Goal: Check status: Check status

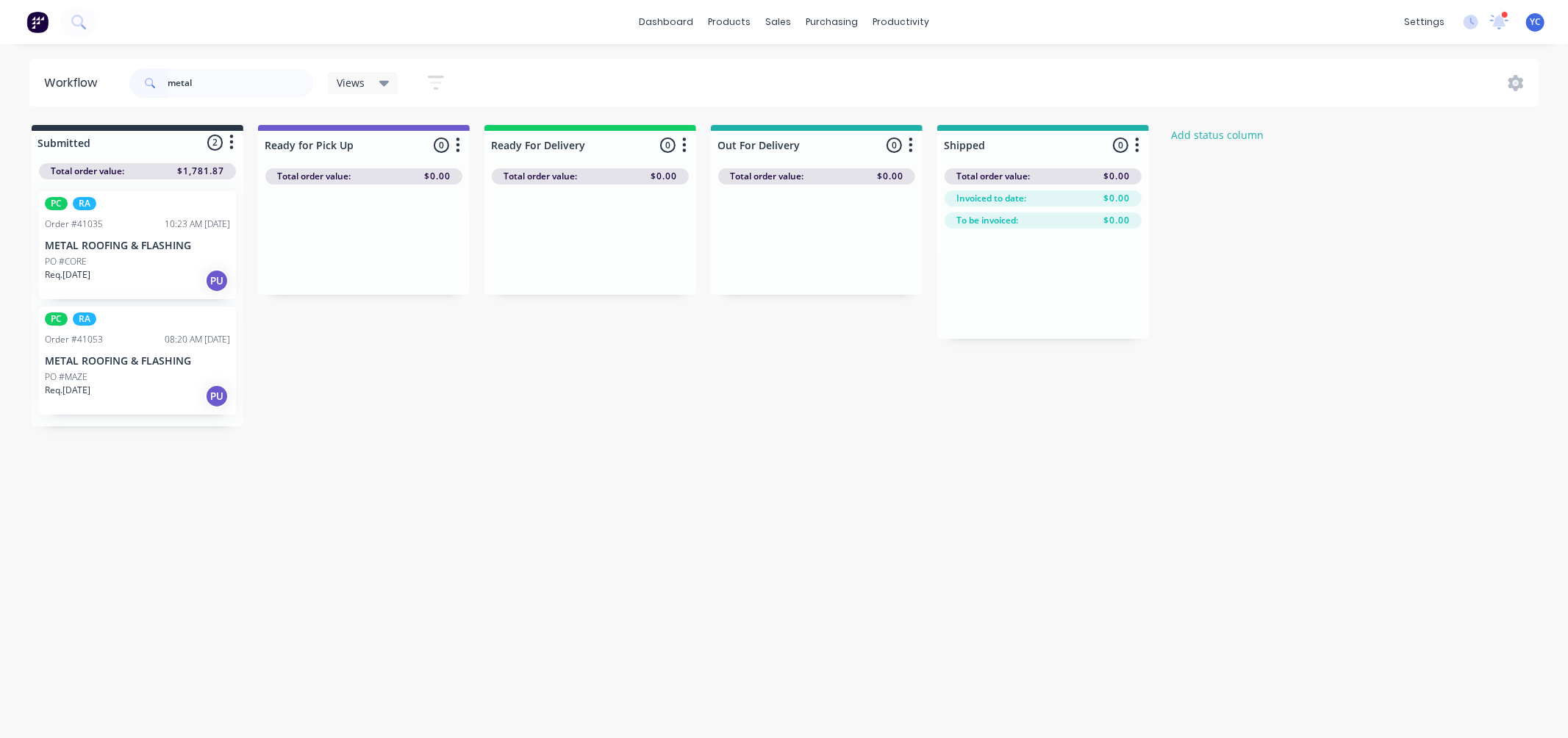
type input "metal"
click at [161, 261] on div "PO #CORE" at bounding box center [138, 261] width 185 height 13
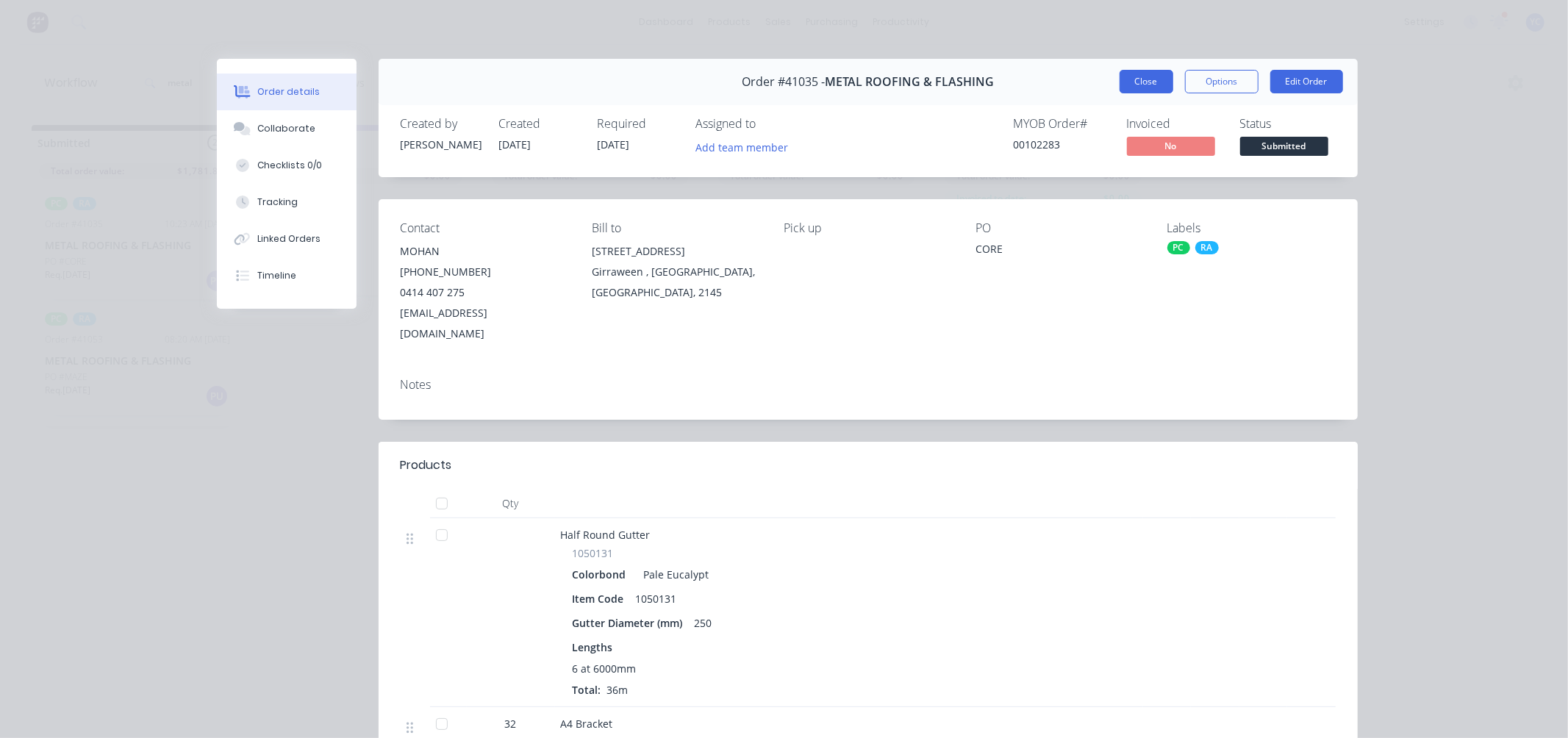
click at [1119, 86] on button "Close" at bounding box center [1146, 81] width 54 height 24
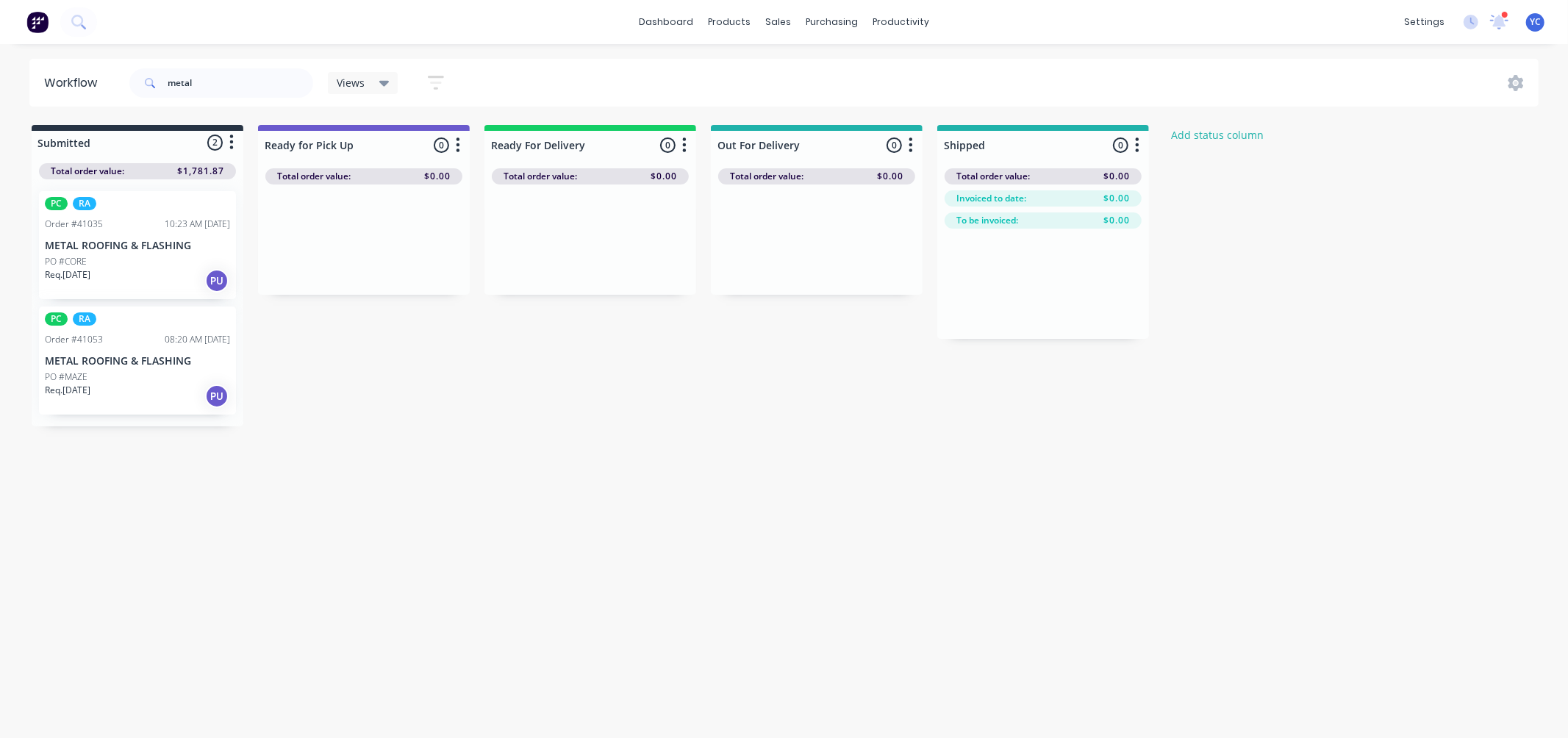
click at [175, 349] on div "PC RA Order #41053 08:20 AM 11/08/25 METAL ROOFING & FLASHING PO #MAZE Req. 12/…" at bounding box center [137, 360] width 197 height 108
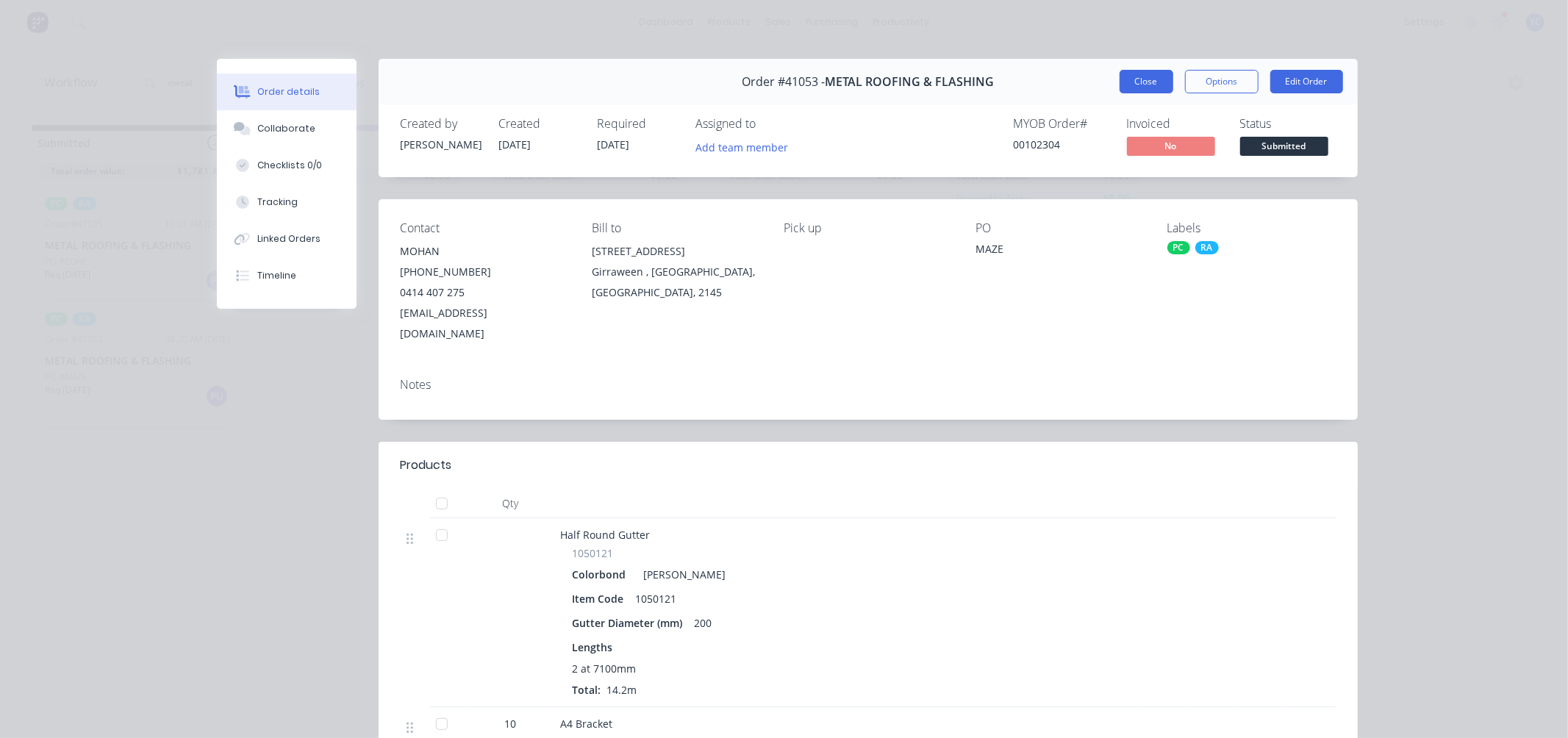
click at [1134, 84] on button "Close" at bounding box center [1146, 81] width 54 height 24
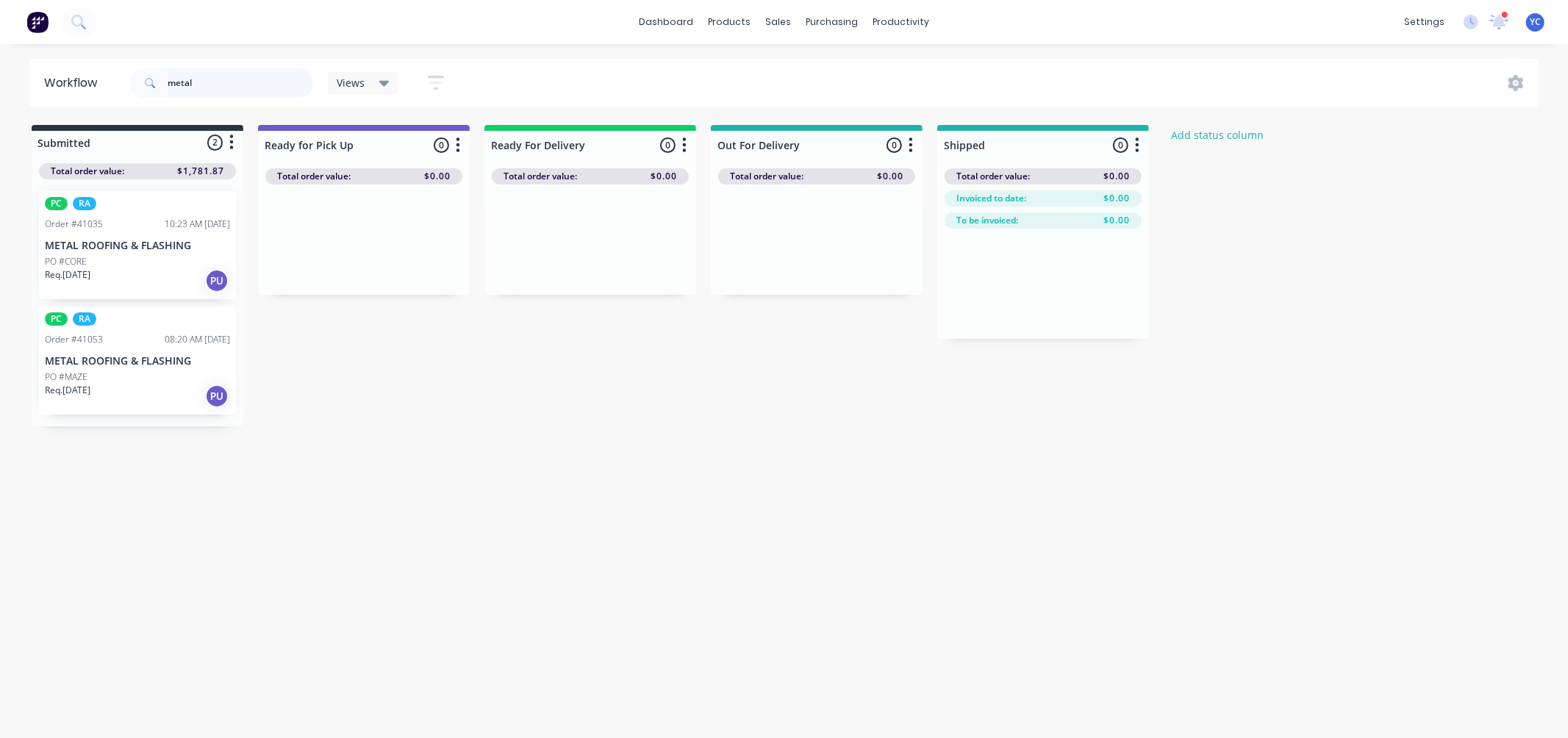
click at [252, 90] on input "metal" at bounding box center [240, 82] width 146 height 29
click at [230, 86] on input "metal" at bounding box center [240, 82] width 146 height 29
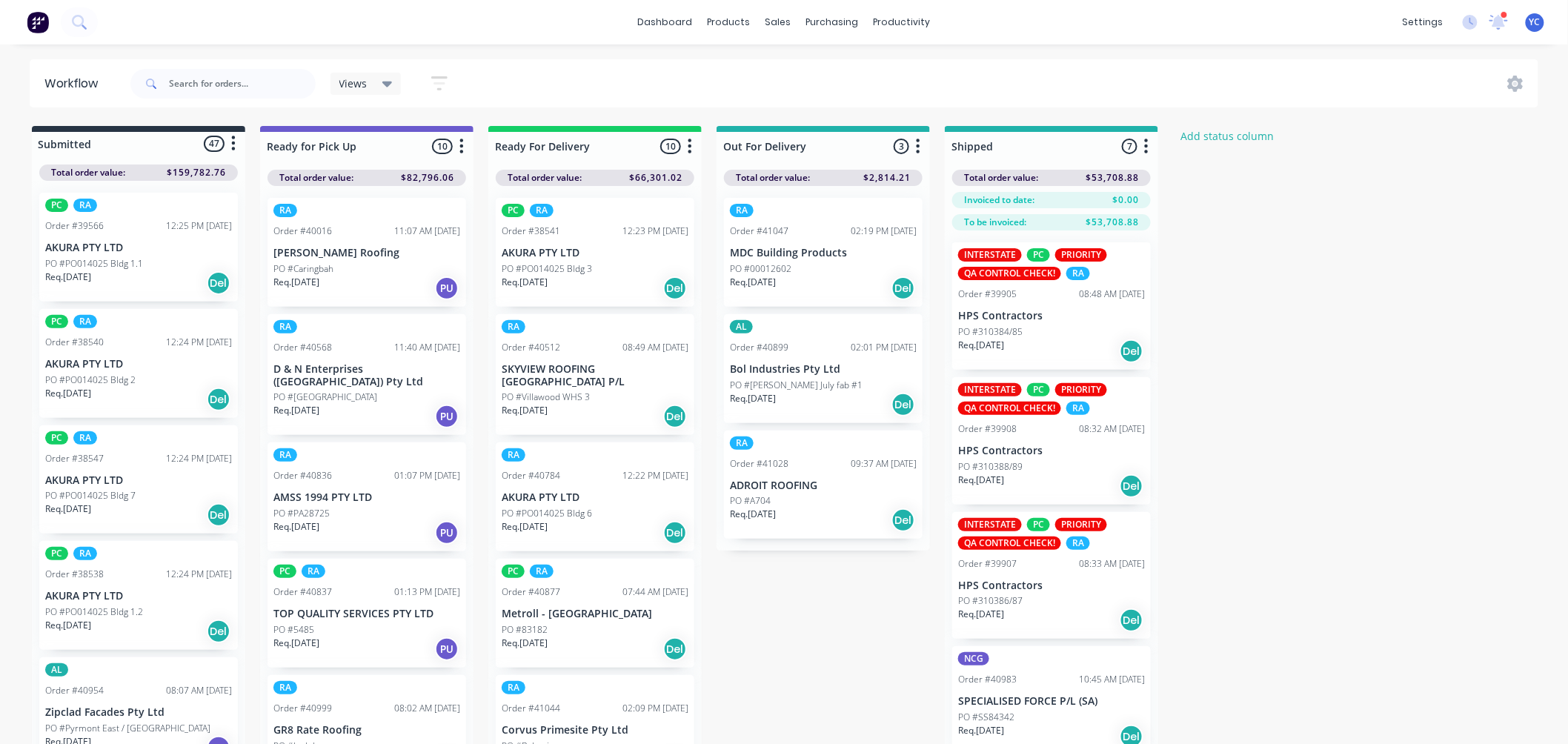
click at [801, 484] on p "ADROIT ROOFING" at bounding box center [823, 486] width 187 height 12
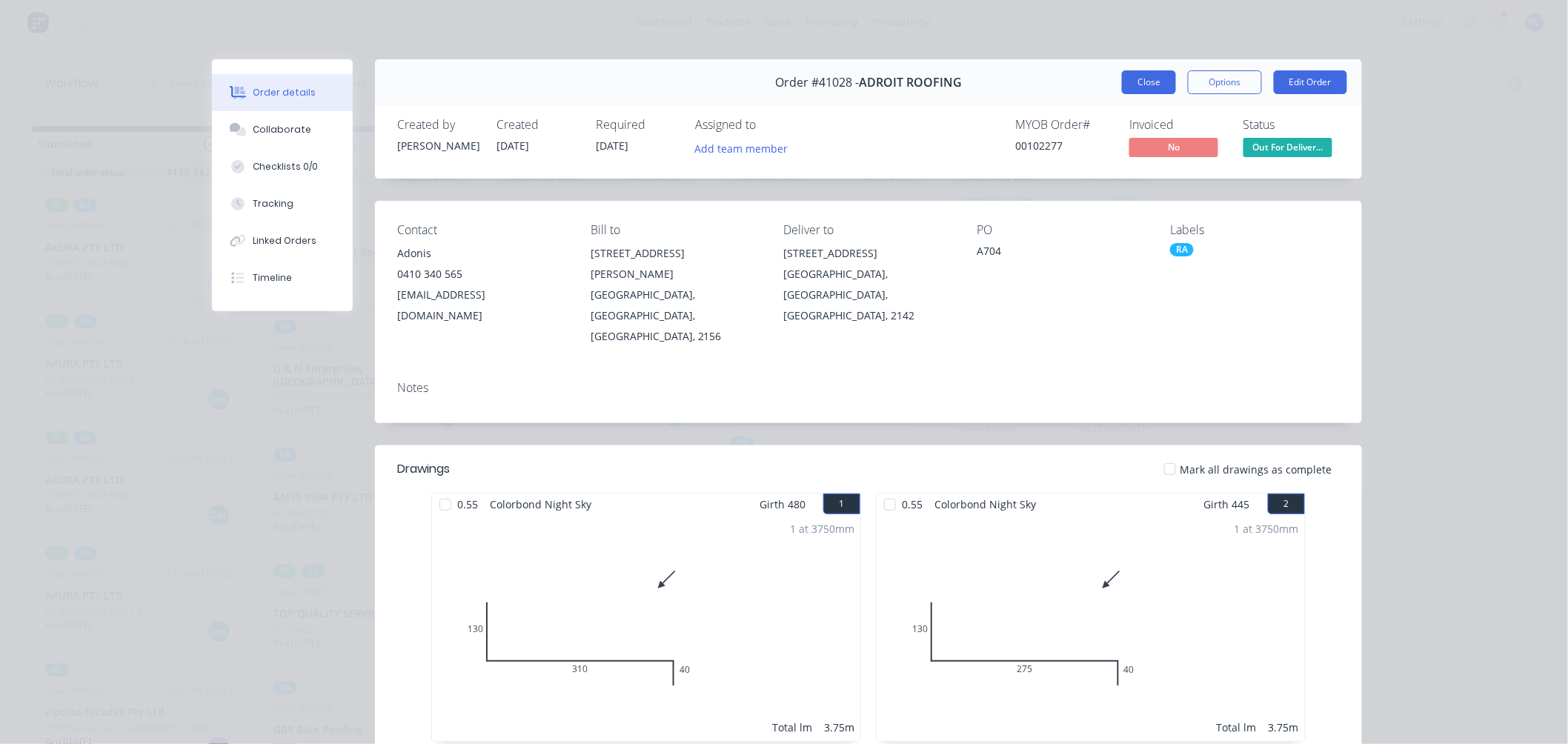
click at [1122, 77] on button "Close" at bounding box center [1149, 82] width 54 height 24
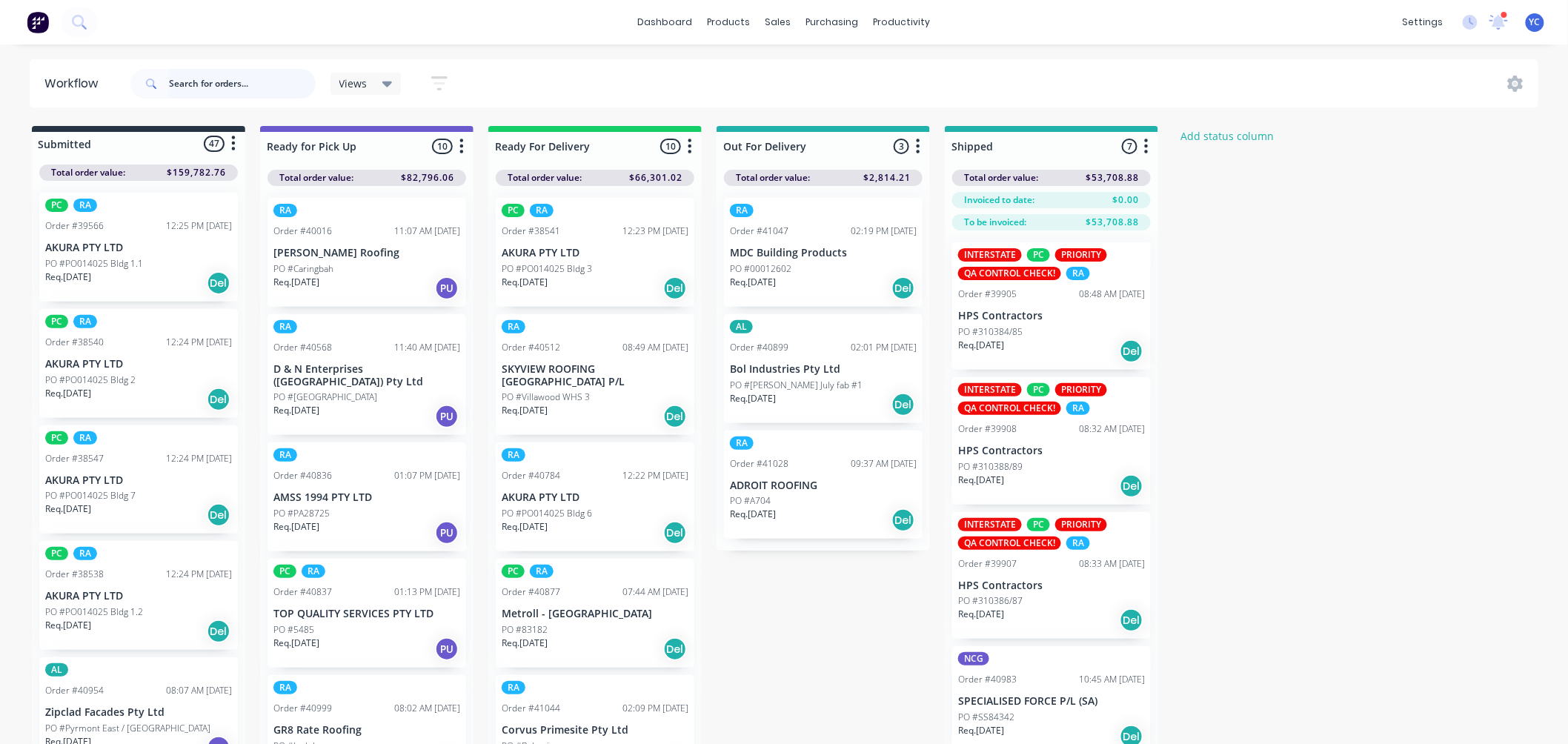
click at [222, 85] on input "text" at bounding box center [242, 83] width 147 height 29
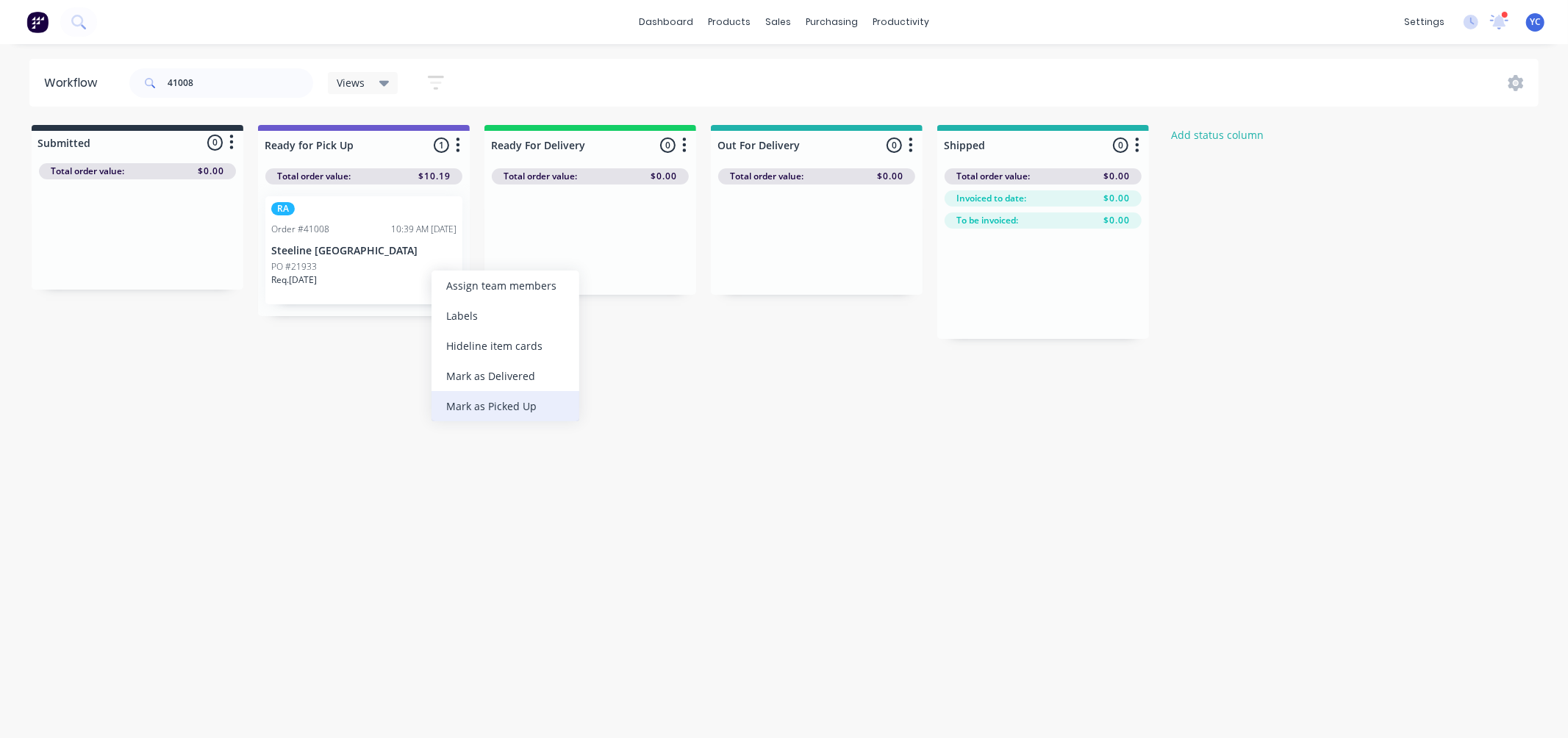
click at [508, 397] on div "Mark as Picked Up" at bounding box center [505, 406] width 147 height 30
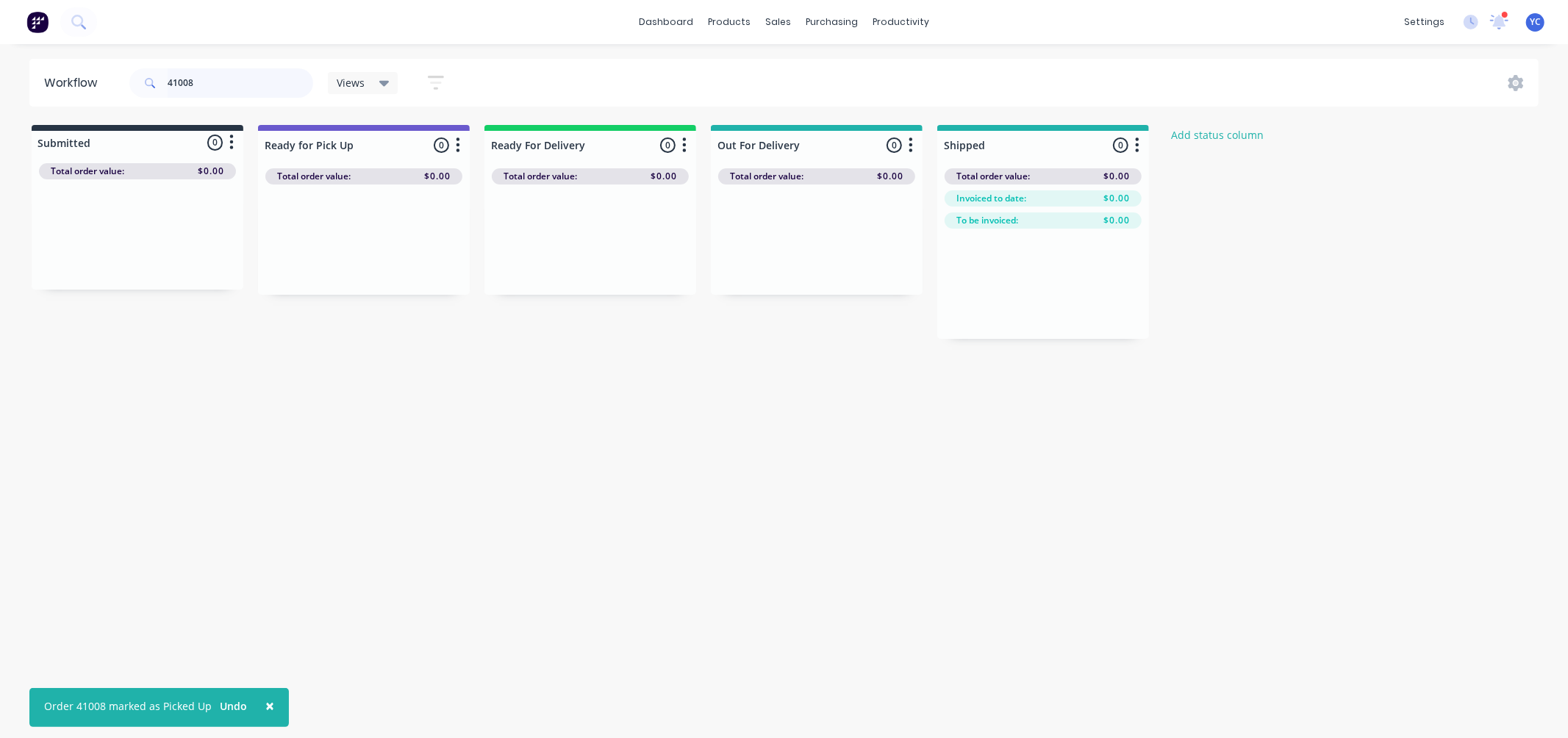
click at [222, 88] on input "41008" at bounding box center [240, 82] width 146 height 29
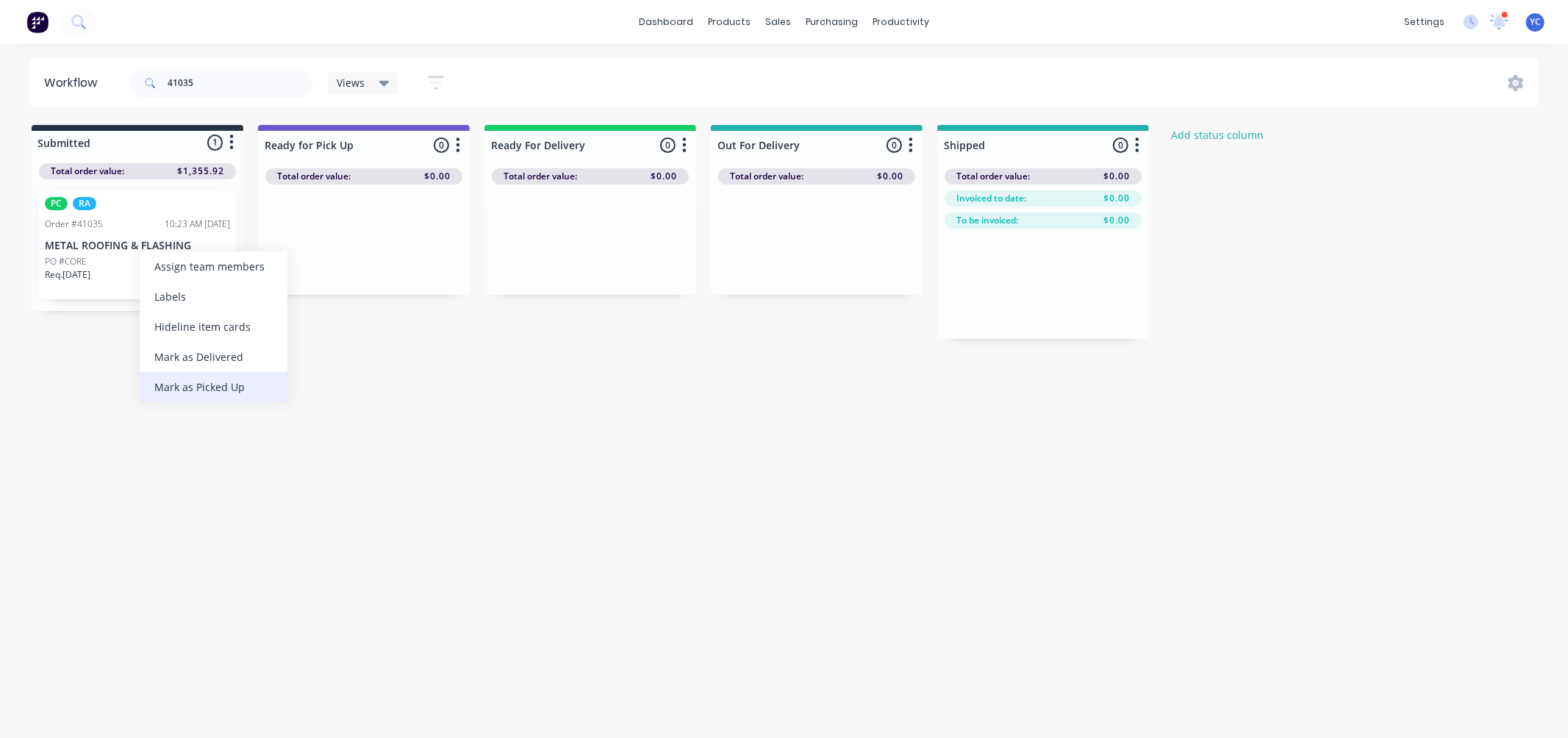
click at [192, 387] on div "Mark as Picked Up" at bounding box center [213, 387] width 147 height 30
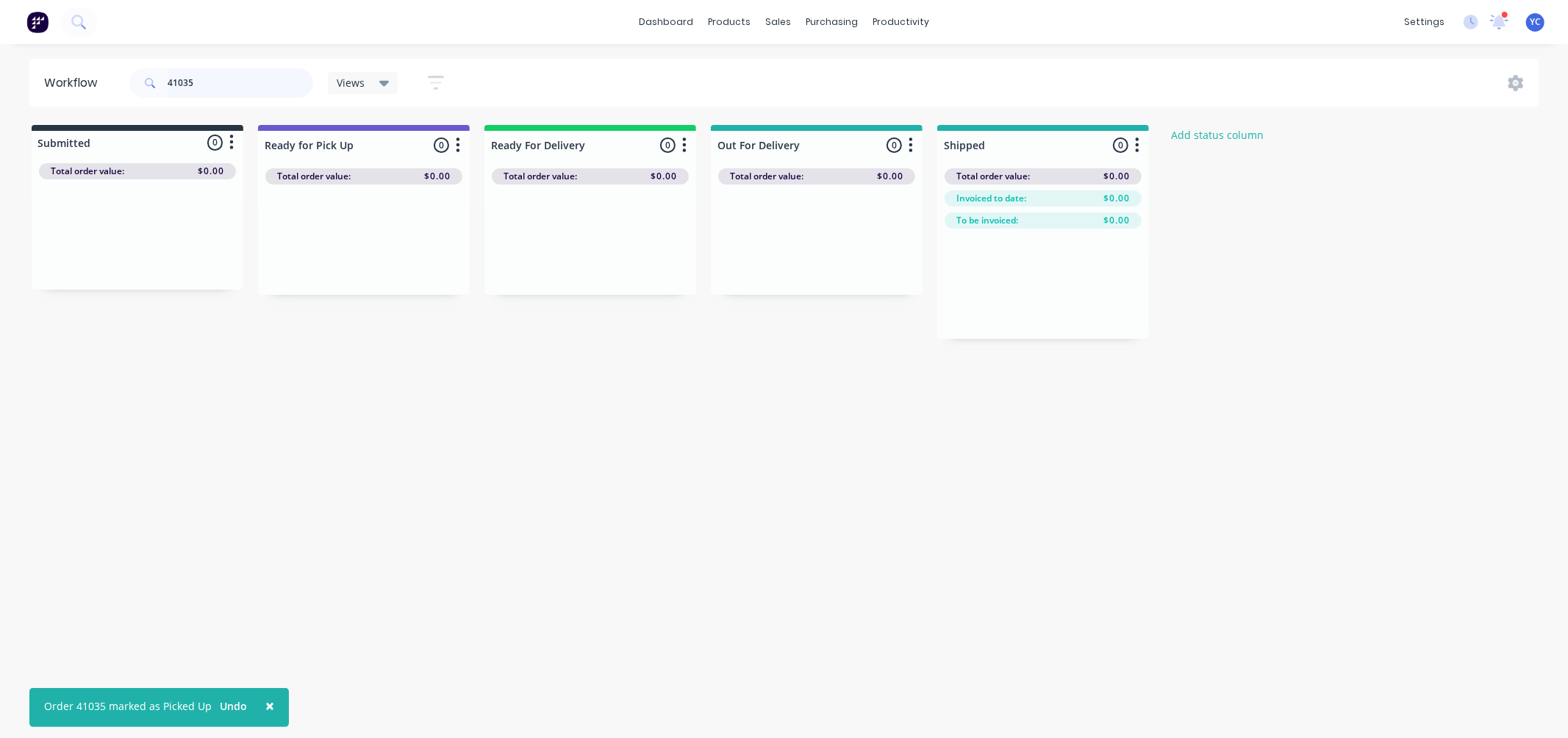
click at [218, 79] on input "41035" at bounding box center [240, 82] width 146 height 29
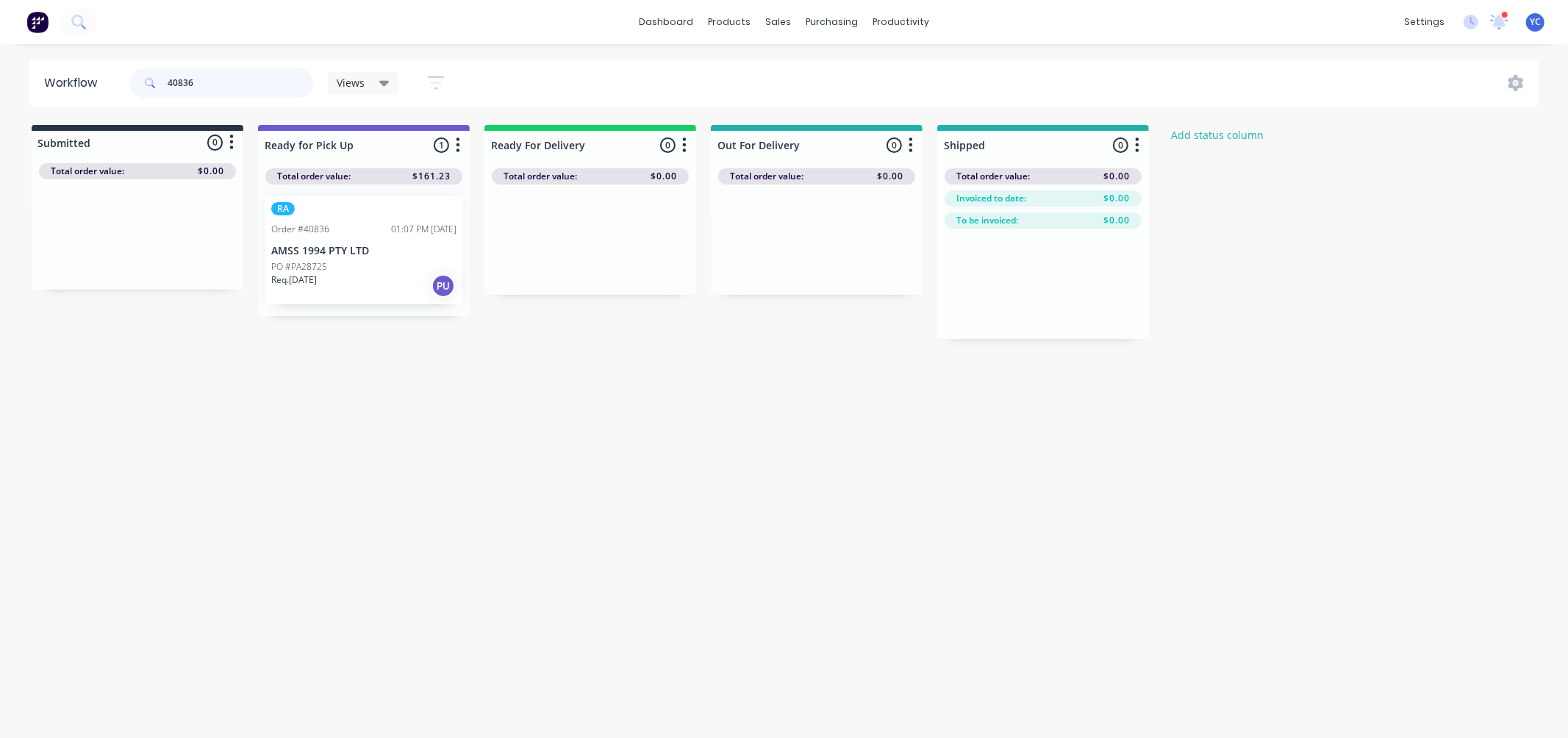
type input "40836"
click at [375, 373] on div "Mark as Picked Up" at bounding box center [392, 373] width 147 height 30
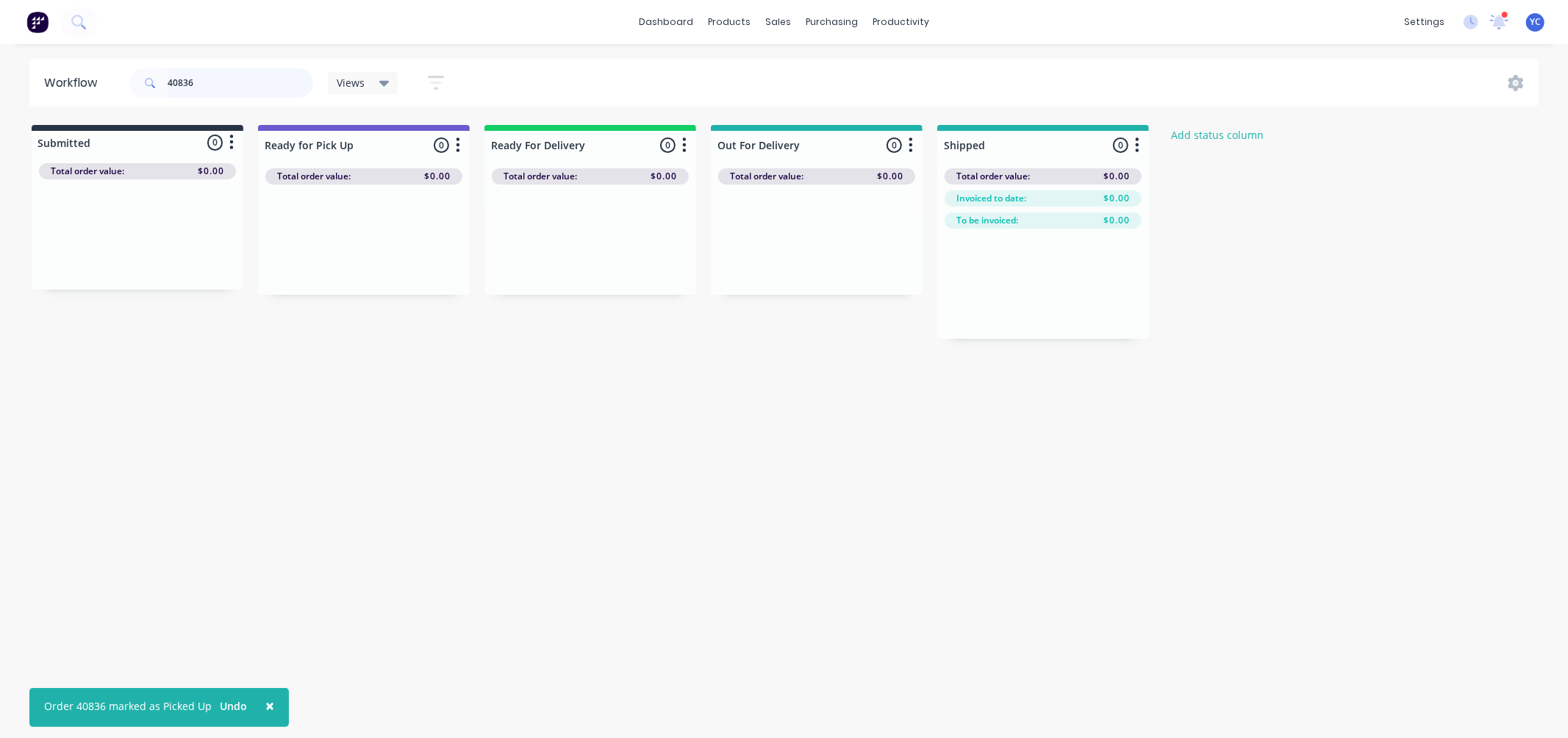
click at [288, 74] on input "40836" at bounding box center [240, 82] width 146 height 29
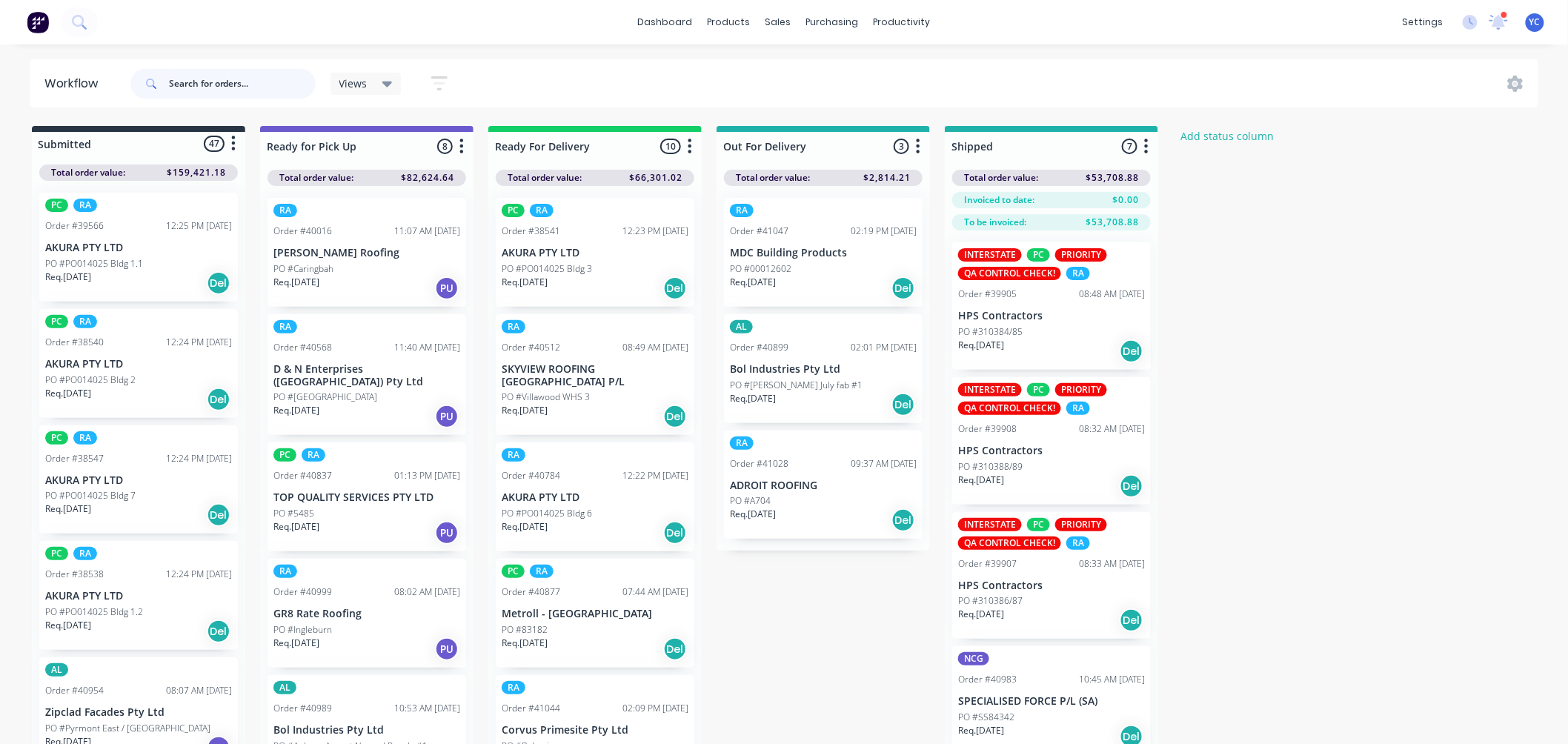
click at [212, 87] on input "text" at bounding box center [242, 83] width 147 height 29
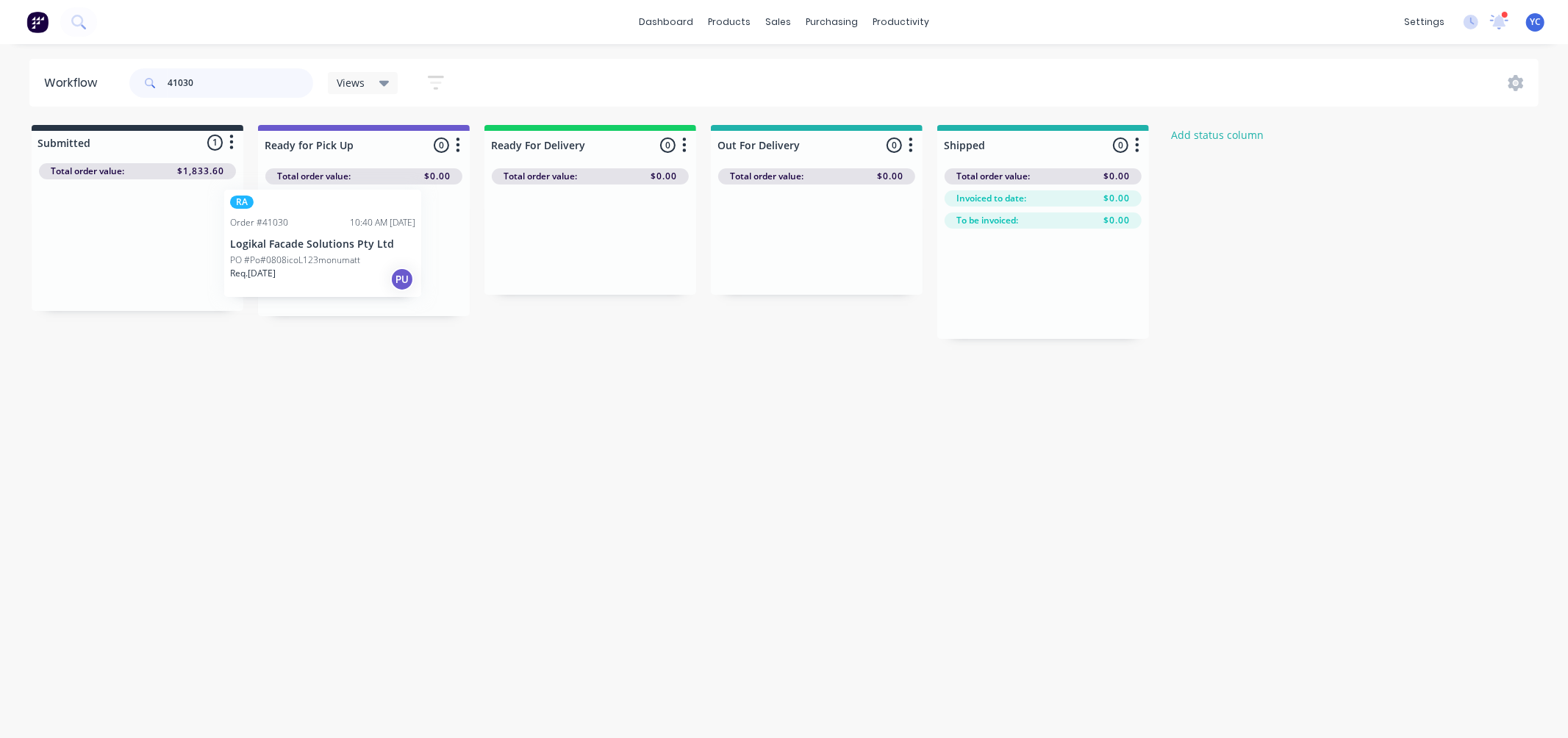
drag, startPoint x: 130, startPoint y: 262, endPoint x: 335, endPoint y: 260, distance: 205.0
click at [335, 260] on div "Submitted 1 Status colour #273444 hex #273444 Save Cancel Summaries Total order…" at bounding box center [788, 232] width 1599 height 214
click at [230, 79] on input "41030" at bounding box center [240, 82] width 146 height 29
click at [223, 86] on input "40945" at bounding box center [240, 82] width 146 height 29
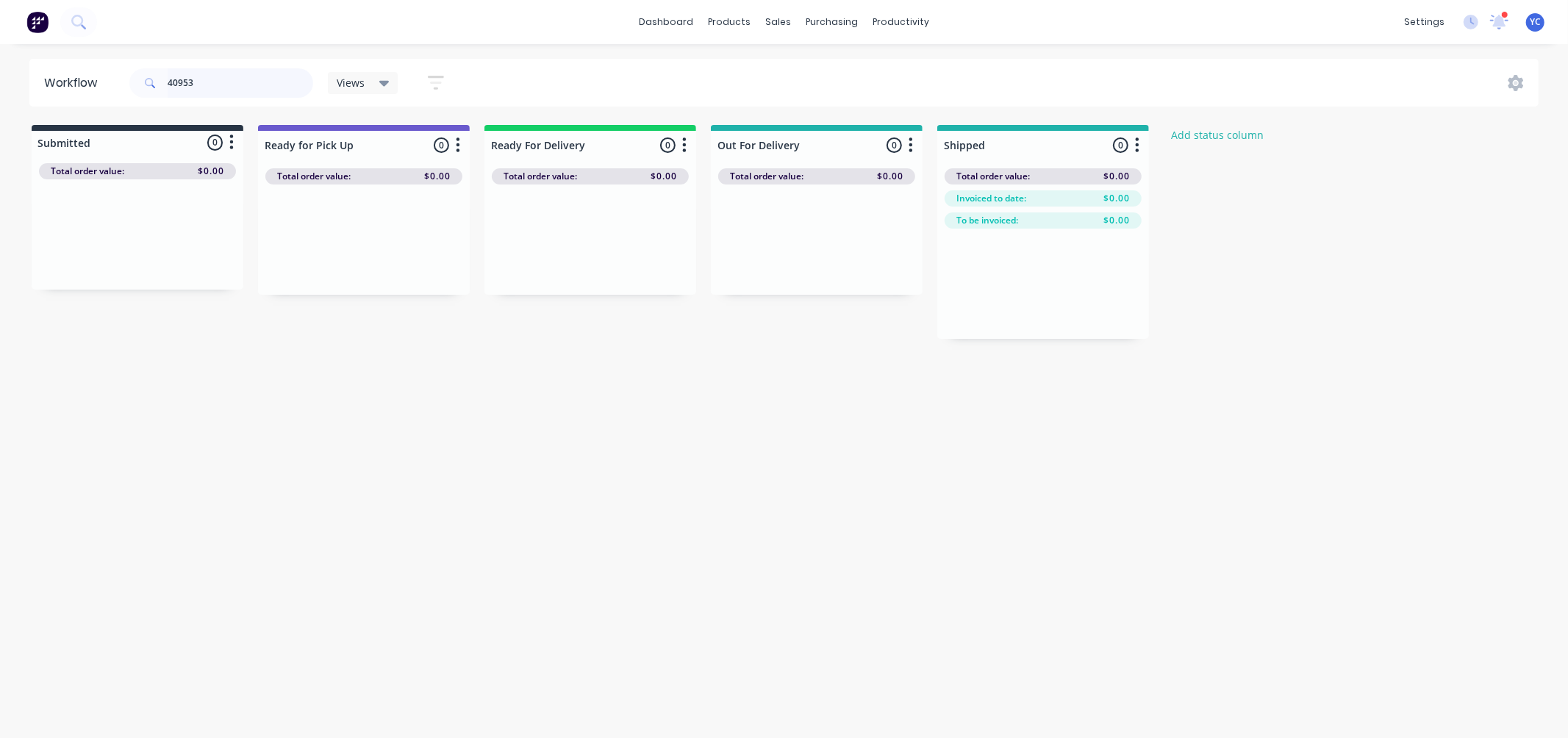
click at [224, 85] on input "40953" at bounding box center [240, 82] width 146 height 29
type input "40976"
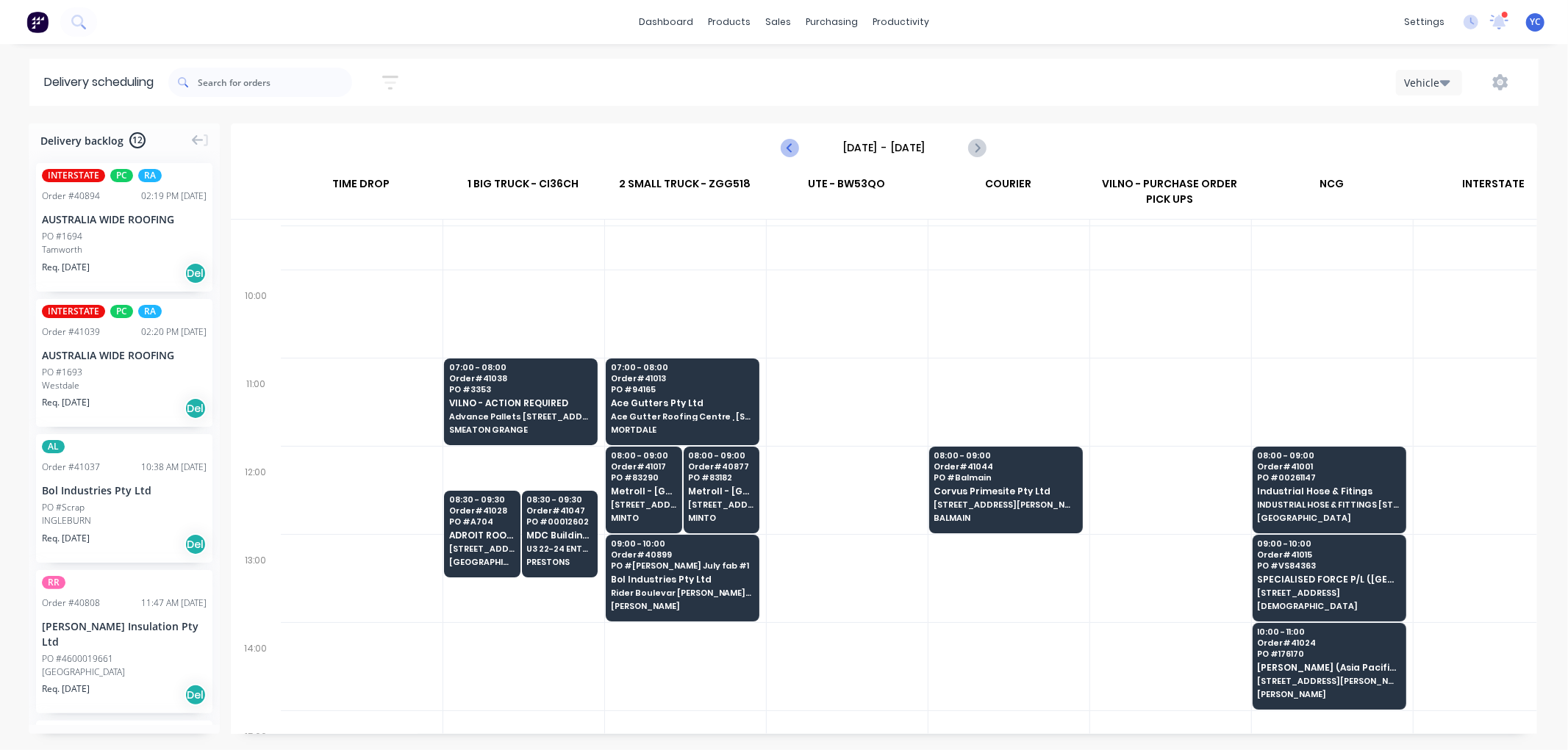
click at [793, 147] on icon "Previous page" at bounding box center [791, 147] width 18 height 18
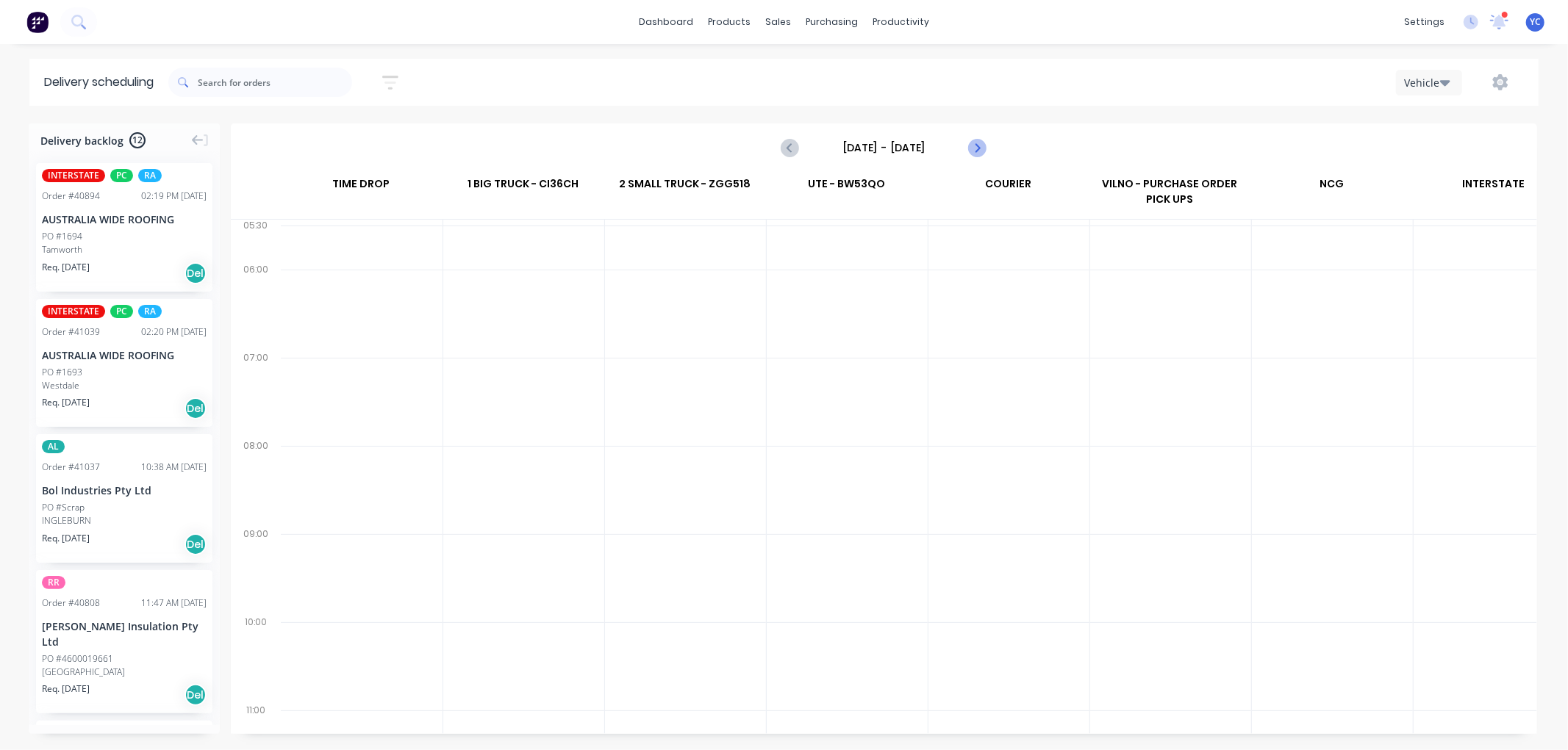
scroll to position [0, 1]
click at [973, 145] on icon "Next page" at bounding box center [977, 147] width 18 height 18
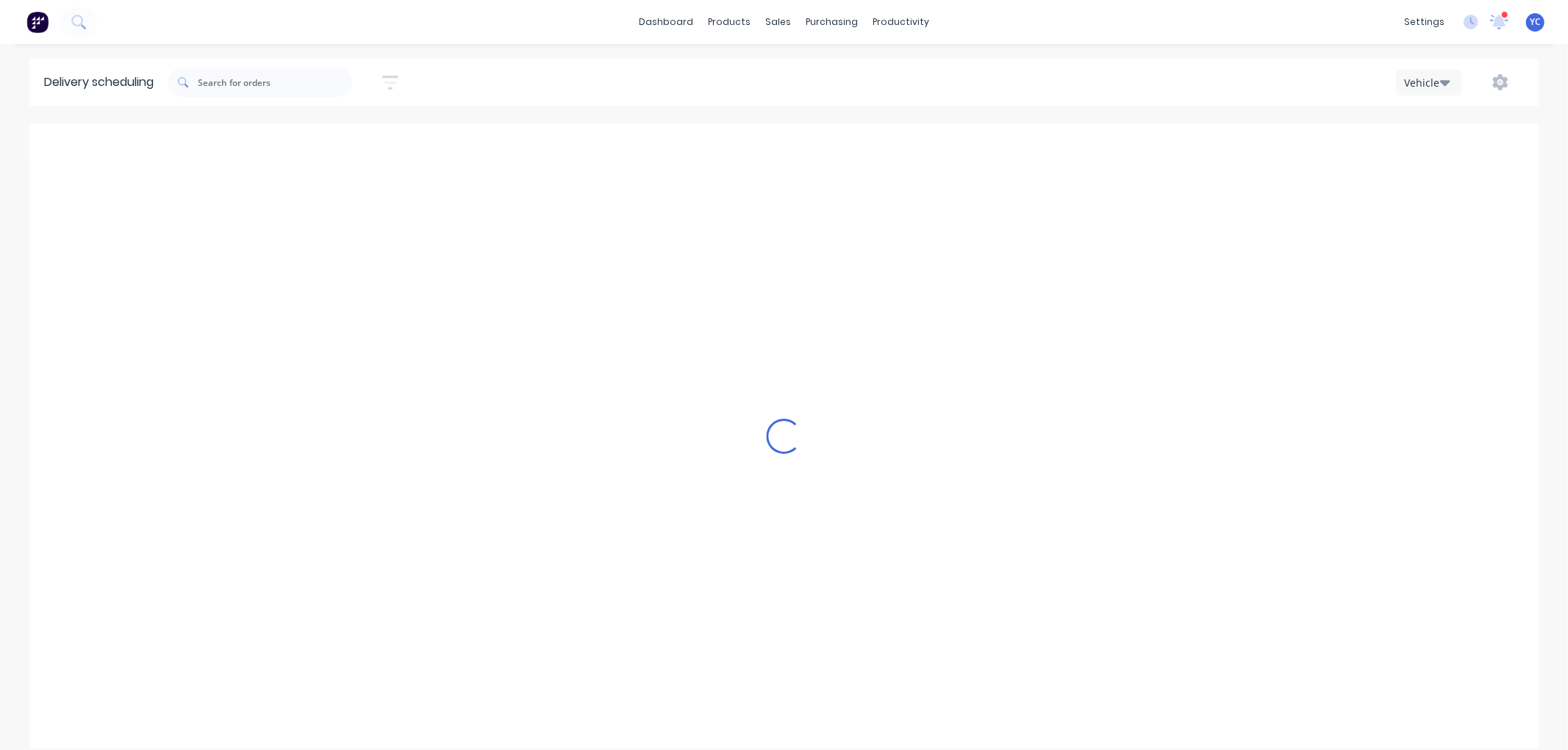
type input "[DATE] - [DATE]"
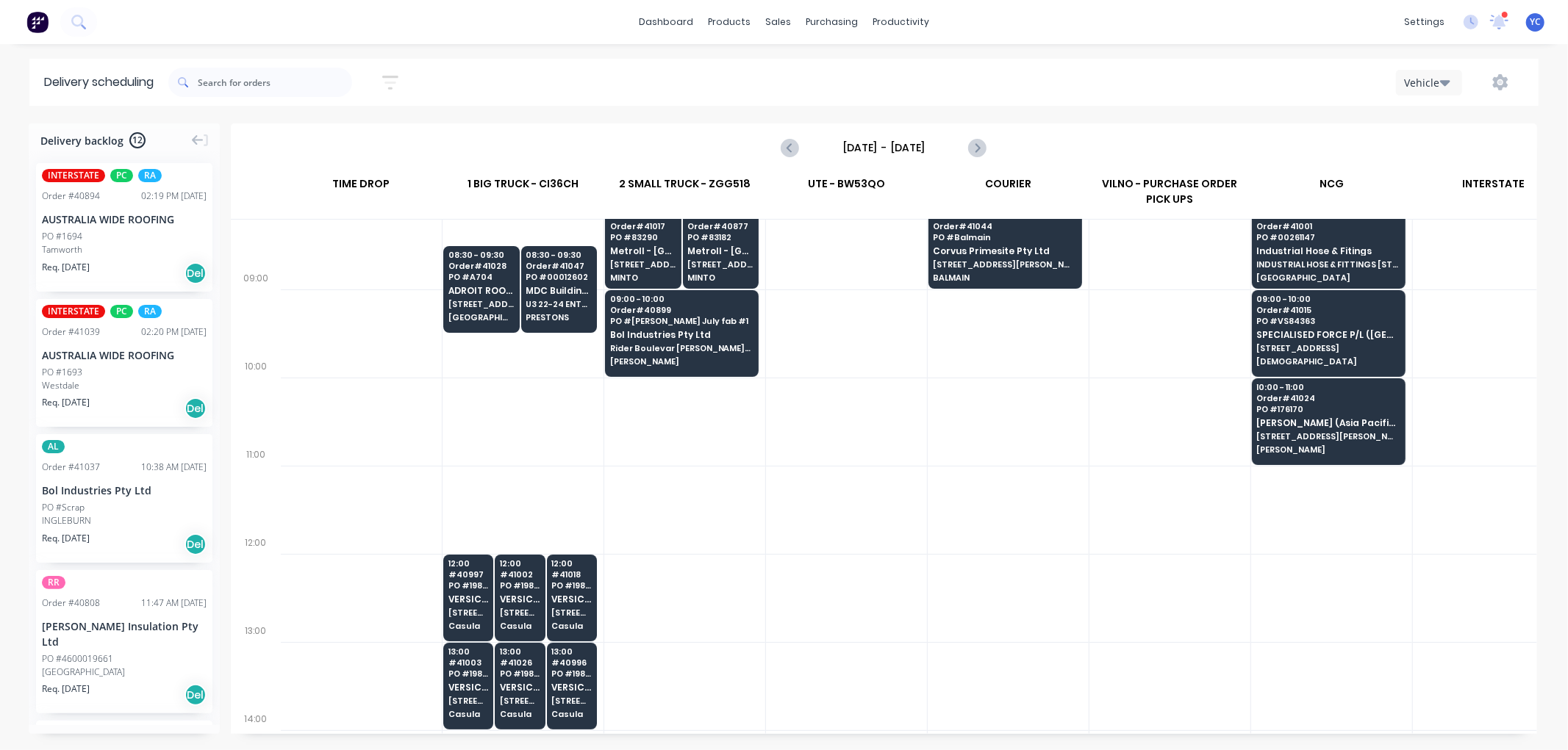
scroll to position [326, 1]
